Goal: Book appointment/travel/reservation

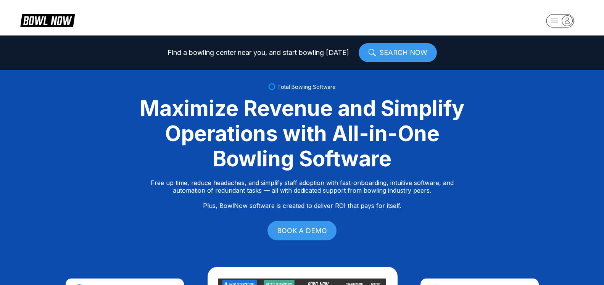
click at [567, 16] on icon "button" at bounding box center [567, 20] width 10 height 10
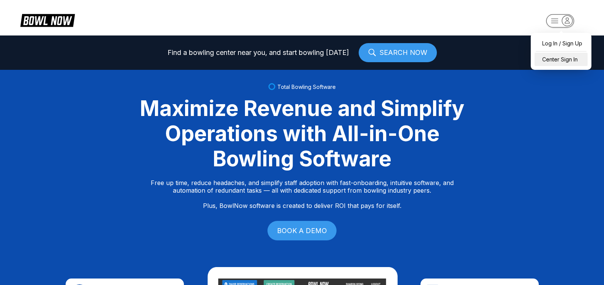
click at [574, 65] on div "Center Sign In" at bounding box center [560, 59] width 53 height 13
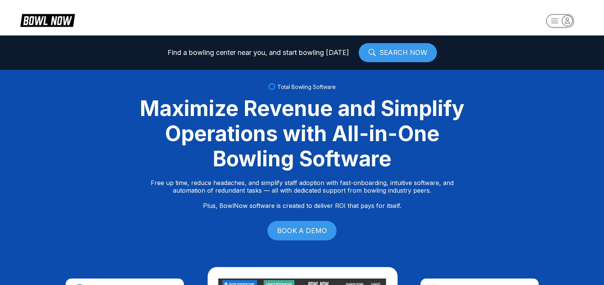
click at [569, 23] on icon "button" at bounding box center [567, 20] width 5 height 5
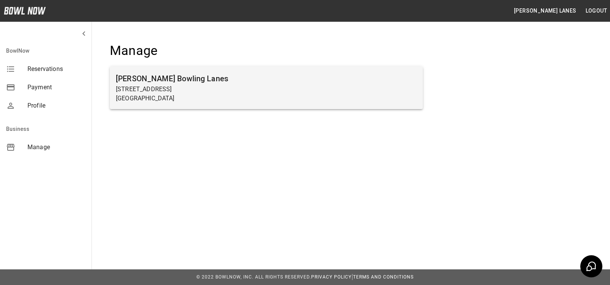
click at [165, 80] on h6 "[PERSON_NAME] Bowling Lanes" at bounding box center [266, 78] width 301 height 12
click at [171, 75] on h6 "[PERSON_NAME] Bowling Lanes" at bounding box center [266, 78] width 301 height 12
click at [150, 94] on p "[GEOGRAPHIC_DATA]" at bounding box center [266, 98] width 301 height 9
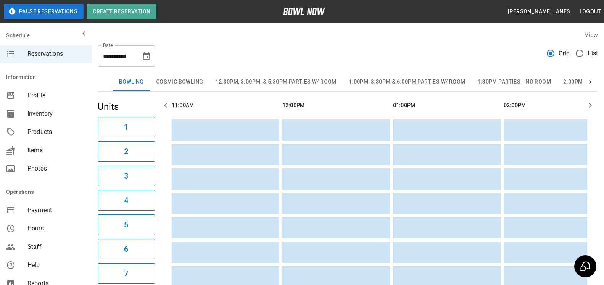
click at [586, 61] on div "Grid List" at bounding box center [571, 55] width 51 height 21
click at [588, 56] on span "List" at bounding box center [592, 53] width 10 height 9
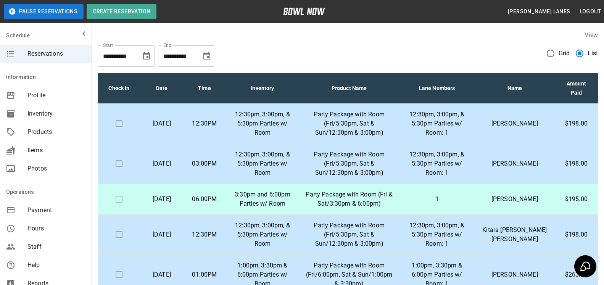
click at [212, 58] on button "Choose date, selected date is Oct 2, 2025" at bounding box center [206, 55] width 15 height 15
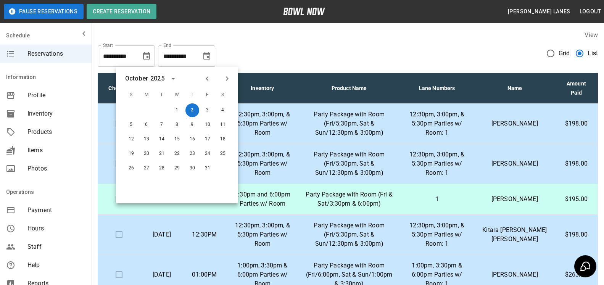
click at [226, 79] on icon "Next month" at bounding box center [226, 78] width 9 height 9
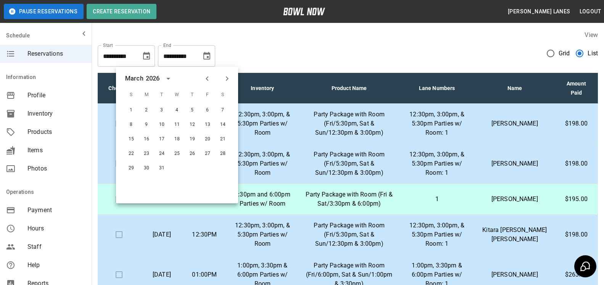
click at [226, 79] on icon "Next month" at bounding box center [226, 78] width 9 height 9
click at [188, 164] on button "30" at bounding box center [192, 168] width 14 height 14
type input "**********"
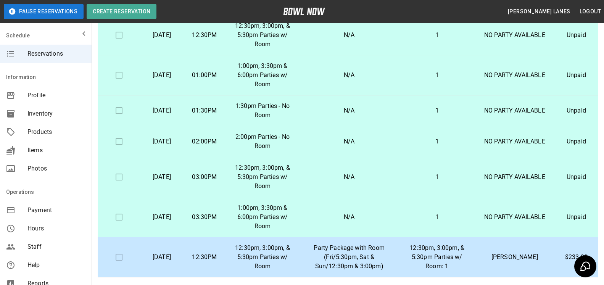
scroll to position [137, 0]
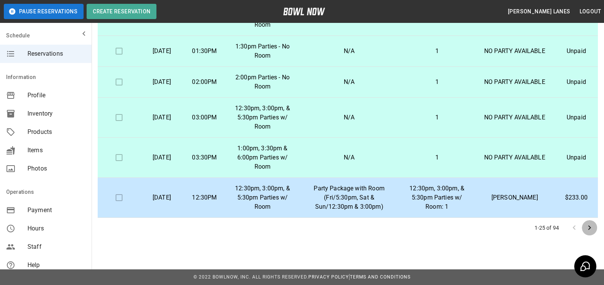
click at [591, 229] on icon "Go to next page" at bounding box center [589, 227] width 9 height 9
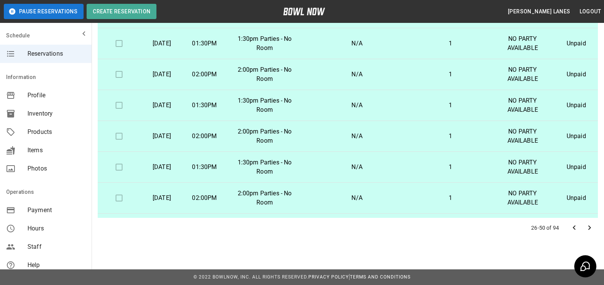
click at [593, 232] on button "Go to next page" at bounding box center [589, 227] width 15 height 15
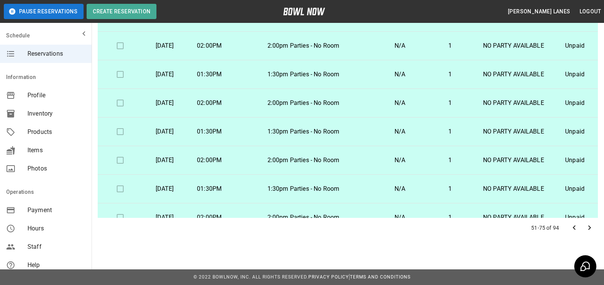
scroll to position [404, 0]
